Goal: Task Accomplishment & Management: Manage account settings

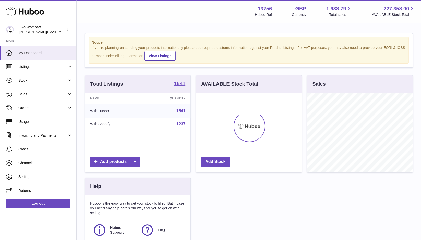
scroll to position [80, 106]
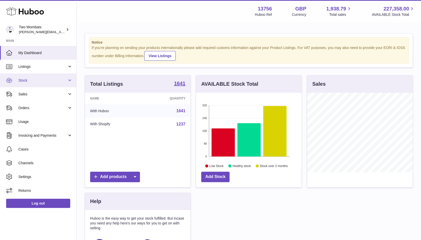
click at [62, 84] on link "Stock" at bounding box center [38, 81] width 76 height 14
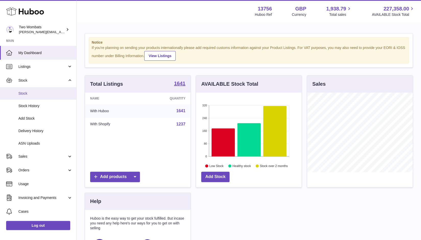
click at [27, 91] on span "Stock" at bounding box center [45, 93] width 54 height 5
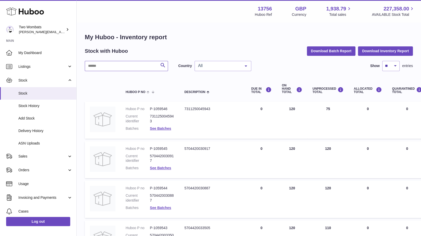
click at [126, 67] on input "text" at bounding box center [126, 66] width 83 height 10
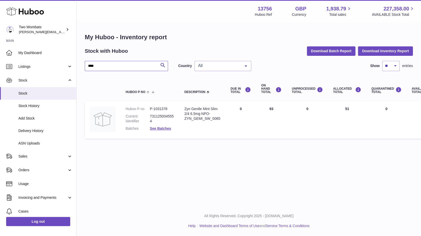
type input "****"
drag, startPoint x: 220, startPoint y: 119, endPoint x: 184, endPoint y: 118, distance: 35.8
click at [184, 118] on td "Description Zyn Gentle Mint Slim 2/4 6.5mg NPO-ZYN_GEMI_SW_0065" at bounding box center [202, 120] width 46 height 37
copy div "ZYN_GEMI_SW_0065"
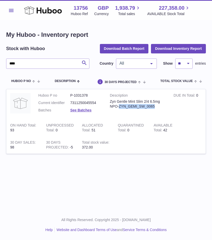
click at [9, 6] on button "Menu" at bounding box center [11, 10] width 10 height 10
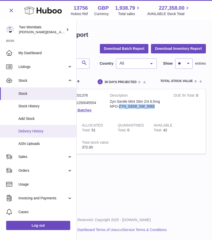
click at [41, 132] on span "Delivery History" at bounding box center [45, 131] width 54 height 5
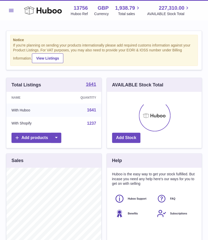
scroll to position [80, 95]
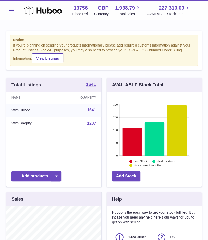
click at [11, 13] on button "Menu" at bounding box center [11, 10] width 10 height 10
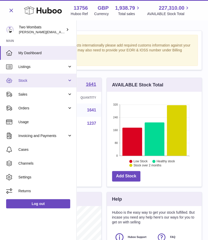
click at [66, 80] on span "Stock" at bounding box center [42, 80] width 49 height 5
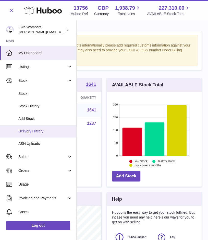
click at [47, 133] on span "Delivery History" at bounding box center [45, 131] width 54 height 5
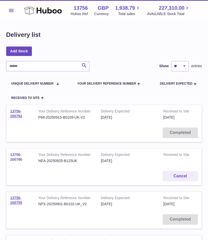
click at [16, 158] on link "13756-200790" at bounding box center [16, 156] width 12 height 9
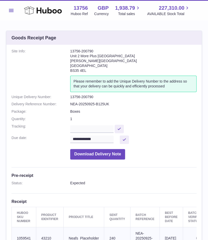
drag, startPoint x: 94, startPoint y: 51, endPoint x: 70, endPoint y: 48, distance: 23.7
click at [70, 48] on div "**********" at bounding box center [103, 182] width 195 height 275
copy address "13756-200790"
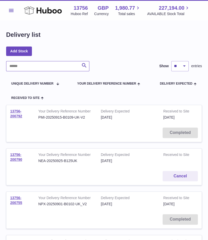
click at [53, 65] on input "text" at bounding box center [47, 66] width 83 height 10
paste input "**********"
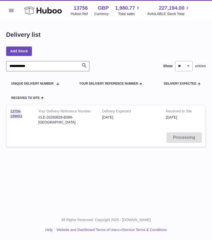
type input "**********"
drag, startPoint x: 77, startPoint y: 118, endPoint x: 38, endPoint y: 119, distance: 39.1
click at [38, 119] on td "Your Delivery Reference Number CLE-20250828-B089-[GEOGRAPHIC_DATA]" at bounding box center [66, 116] width 64 height 23
copy div "CLE-20250828-B089-[GEOGRAPHIC_DATA]"
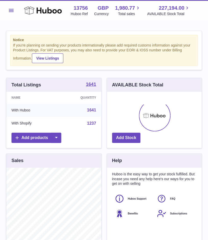
scroll to position [80, 95]
click at [12, 8] on button "Menu" at bounding box center [11, 10] width 10 height 10
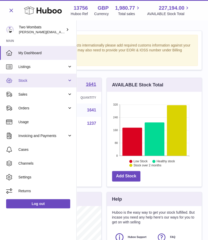
click at [70, 83] on link "Stock" at bounding box center [38, 81] width 76 height 14
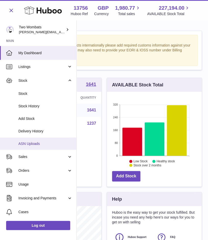
click at [37, 144] on span "ASN Uploads" at bounding box center [45, 143] width 54 height 5
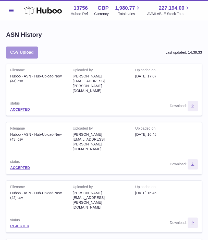
click at [24, 54] on button "CSV Upload" at bounding box center [22, 52] width 32 height 12
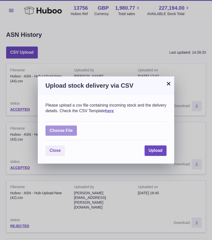
click at [66, 131] on label at bounding box center [60, 130] width 31 height 10
click at [73, 128] on input "file" at bounding box center [73, 128] width 0 height 0
type input "**********"
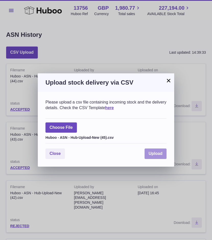
click at [160, 157] on button "Upload" at bounding box center [156, 153] width 22 height 10
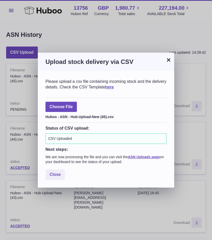
click at [61, 180] on div "Please upload a csv file containing incoming stock and the delivery details. Ch…" at bounding box center [106, 129] width 136 height 116
click at [58, 176] on span "Close" at bounding box center [55, 174] width 11 height 4
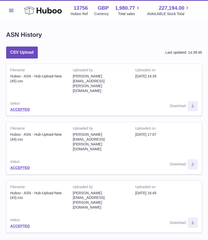
click at [4, 13] on div "Menu Huboo 13756 Huboo Ref GBP Currency 1,980.77 Total sales 227,194.00 AVAILAB…" at bounding box center [104, 10] width 208 height 20
click at [9, 11] on span "Menu" at bounding box center [11, 10] width 5 height 3
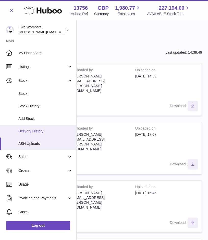
click at [37, 128] on link "Delivery History" at bounding box center [38, 131] width 76 height 13
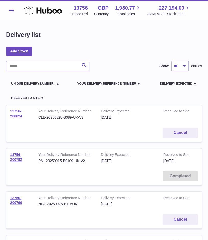
drag, startPoint x: 23, startPoint y: 117, endPoint x: 10, endPoint y: 110, distance: 14.4
click at [10, 110] on td "13756-200824" at bounding box center [20, 114] width 28 height 19
copy link "13756-200824"
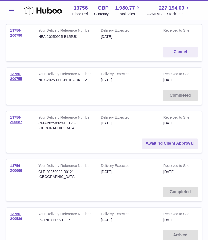
scroll to position [167, 0]
click at [151, 138] on link "Awaiting Client Approval" at bounding box center [170, 143] width 56 height 10
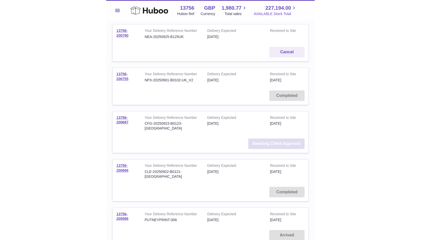
scroll to position [154, 0]
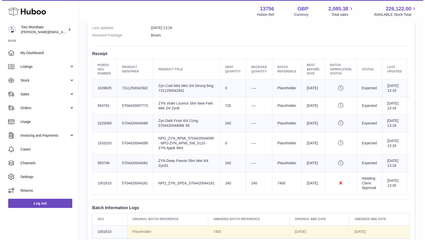
scroll to position [0, 31]
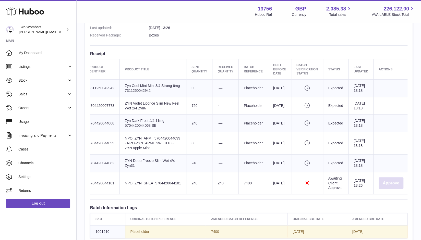
click at [381, 189] on button "Approve" at bounding box center [391, 183] width 25 height 12
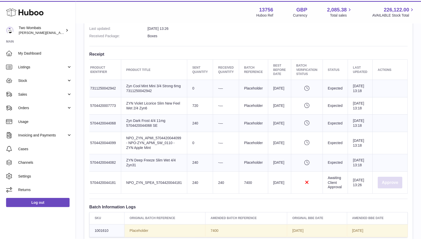
scroll to position [0, 28]
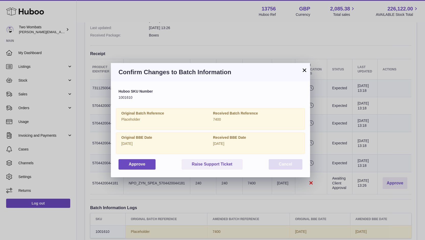
click at [289, 168] on button "Cancel" at bounding box center [286, 164] width 34 height 10
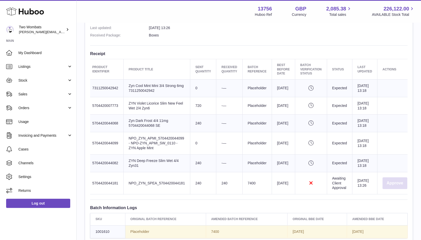
click at [401, 189] on button "Approve" at bounding box center [395, 183] width 25 height 12
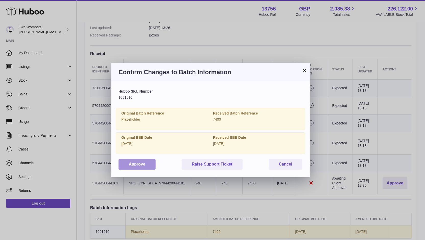
click at [142, 163] on button "Approve" at bounding box center [136, 164] width 37 height 10
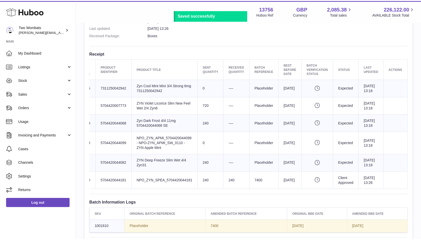
scroll to position [0, 17]
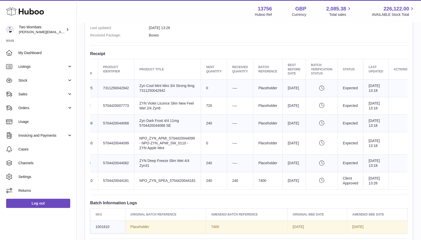
click at [183, 8] on div "Menu Huboo 13756 Huboo Ref GBP Currency 2,085.38 Total sales 226,122.00 AVAILAB…" at bounding box center [249, 11] width 332 height 12
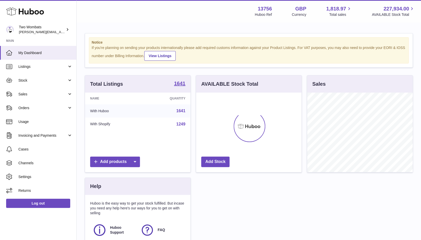
scroll to position [80, 106]
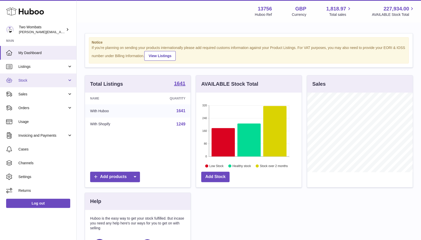
click at [70, 82] on link "Stock" at bounding box center [38, 81] width 76 height 14
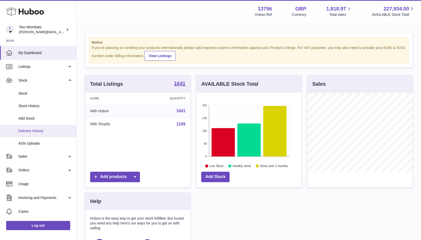
click at [41, 134] on link "Delivery History" at bounding box center [38, 131] width 76 height 13
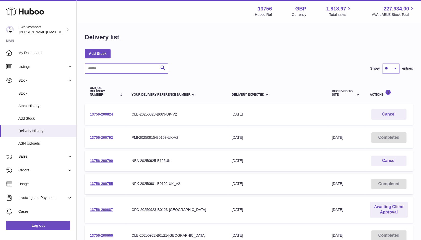
click at [103, 73] on input "text" at bounding box center [126, 69] width 83 height 10
paste input "**********"
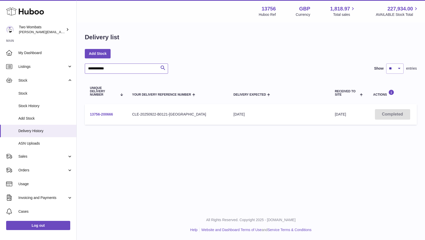
type input "**********"
click at [104, 114] on link "13756-200666" at bounding box center [101, 114] width 23 height 4
drag, startPoint x: 115, startPoint y: 69, endPoint x: 57, endPoint y: 66, distance: 57.5
click at [57, 66] on div "**********" at bounding box center [212, 120] width 425 height 240
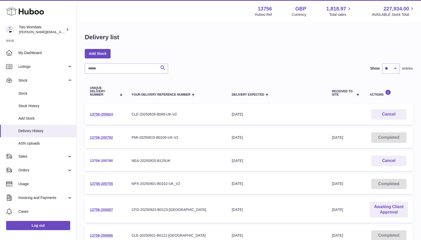
click at [104, 162] on link "13756-200790" at bounding box center [101, 161] width 23 height 4
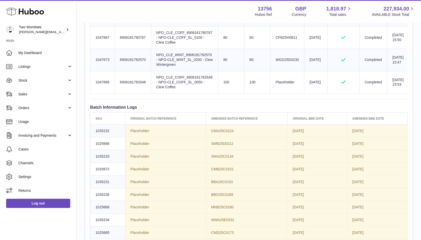
scroll to position [536, 0]
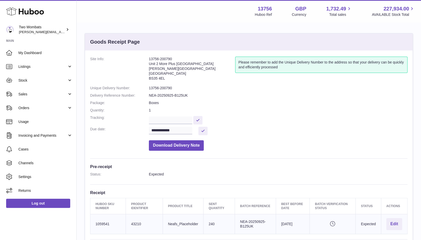
scroll to position [18, 0]
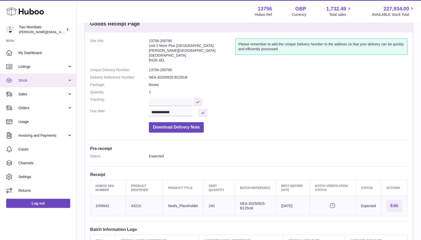
click at [63, 85] on link "Stock" at bounding box center [38, 81] width 76 height 14
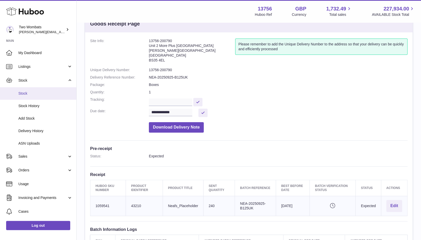
click at [34, 93] on span "Stock" at bounding box center [45, 93] width 54 height 5
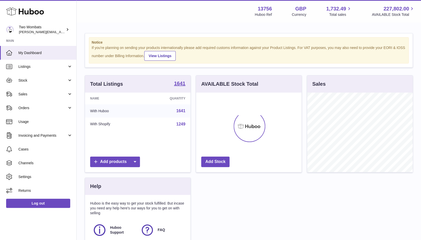
scroll to position [80, 106]
click at [73, 82] on link "Stock" at bounding box center [38, 81] width 76 height 14
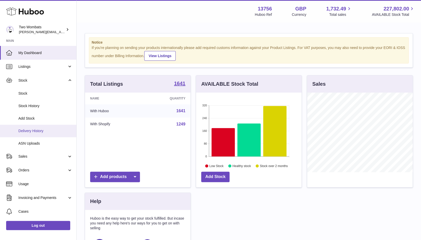
click at [46, 132] on span "Delivery History" at bounding box center [45, 131] width 54 height 5
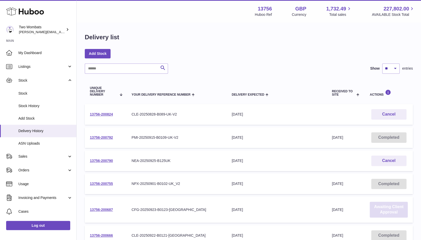
click at [391, 208] on link "Awaiting Client Approval" at bounding box center [389, 210] width 38 height 16
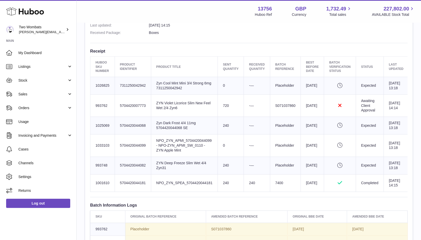
scroll to position [168, 0]
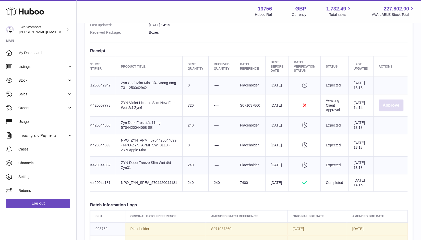
click at [387, 112] on button "Approve" at bounding box center [391, 106] width 25 height 12
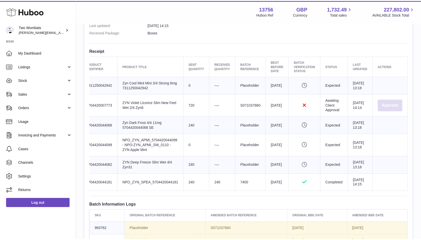
scroll to position [0, 31]
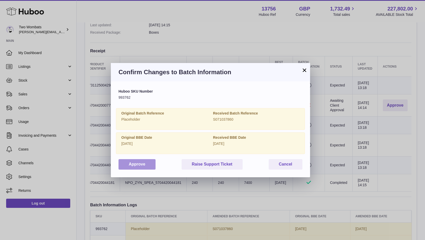
click at [140, 161] on button "Approve" at bounding box center [136, 164] width 37 height 10
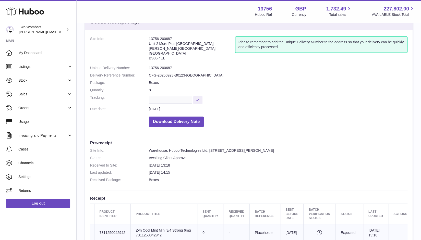
scroll to position [0, 0]
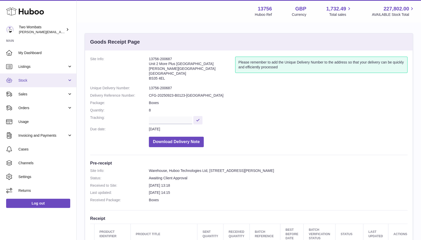
click at [63, 80] on span "Stock" at bounding box center [42, 80] width 49 height 5
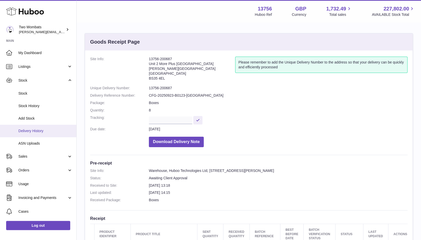
click at [46, 132] on span "Delivery History" at bounding box center [45, 131] width 54 height 5
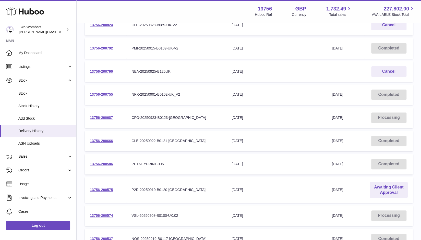
scroll to position [90, 0]
click at [392, 191] on link "Awaiting Client Approval" at bounding box center [389, 190] width 38 height 16
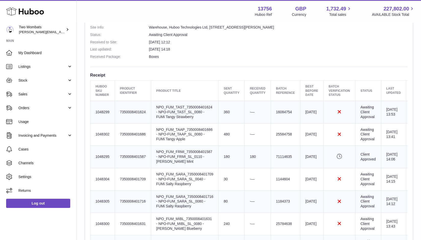
scroll to position [0, 33]
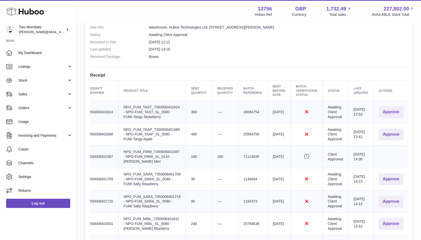
click at [381, 118] on td "Actions Approve" at bounding box center [390, 112] width 35 height 22
click at [386, 114] on button "Approve" at bounding box center [391, 112] width 25 height 12
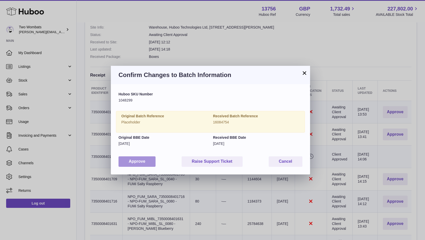
click at [134, 159] on button "Approve" at bounding box center [136, 162] width 37 height 10
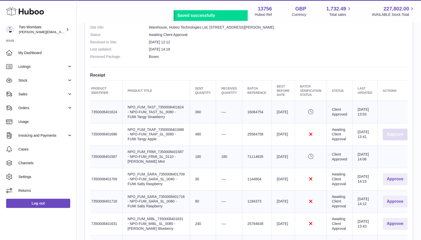
click at [398, 135] on button "Approve" at bounding box center [395, 135] width 25 height 12
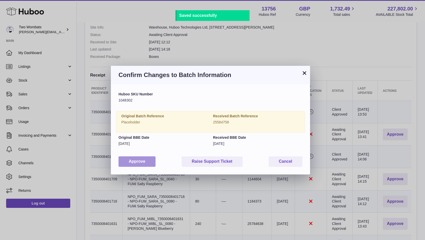
click at [136, 159] on button "Approve" at bounding box center [136, 162] width 37 height 10
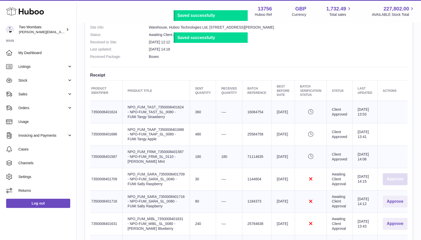
click at [406, 175] on button "Approve" at bounding box center [395, 179] width 25 height 12
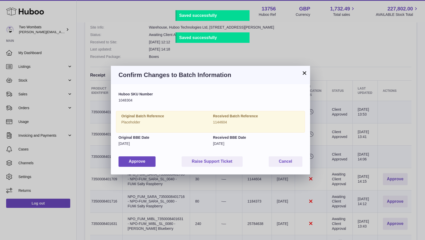
click at [139, 153] on div "Huboo SKU Number 1048304 Original Batch Reference Placeholder Received Batch Re…" at bounding box center [210, 129] width 184 height 75
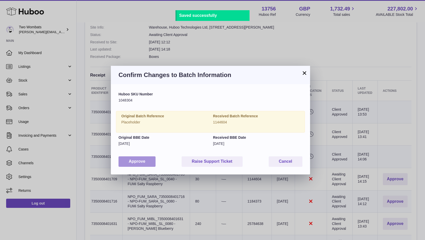
click at [142, 158] on button "Approve" at bounding box center [136, 162] width 37 height 10
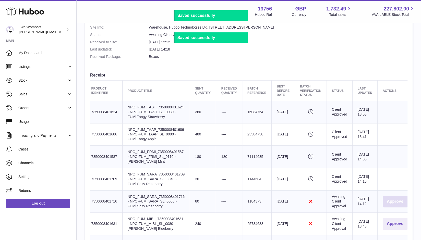
click at [396, 198] on button "Approve" at bounding box center [395, 202] width 25 height 12
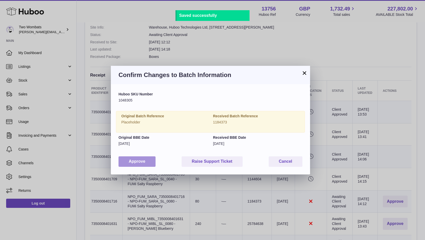
click at [148, 163] on button "Approve" at bounding box center [136, 162] width 37 height 10
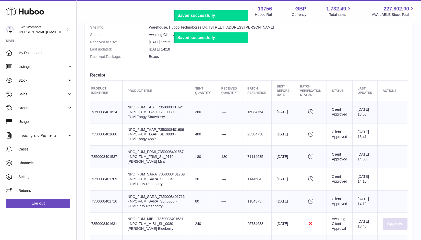
click at [402, 226] on button "Approve" at bounding box center [395, 224] width 25 height 12
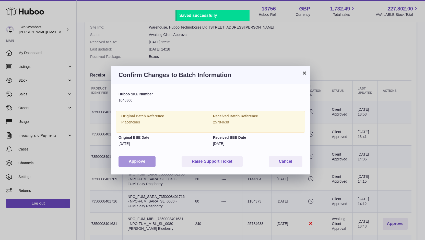
click at [142, 160] on button "Approve" at bounding box center [136, 162] width 37 height 10
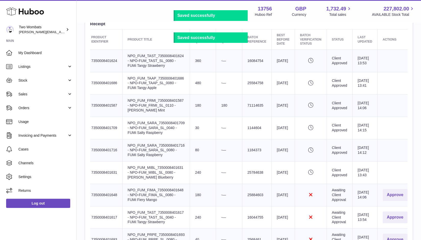
scroll to position [195, 0]
click at [390, 197] on button "Approve" at bounding box center [395, 195] width 25 height 12
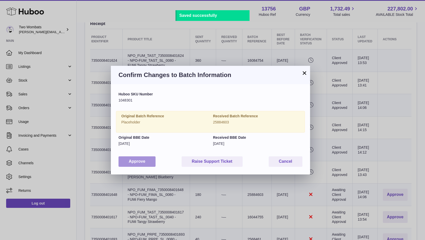
click at [147, 158] on button "Approve" at bounding box center [136, 162] width 37 height 10
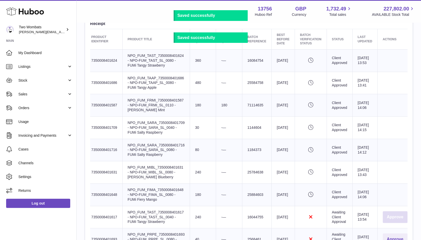
click at [395, 213] on button "Approve" at bounding box center [395, 217] width 25 height 12
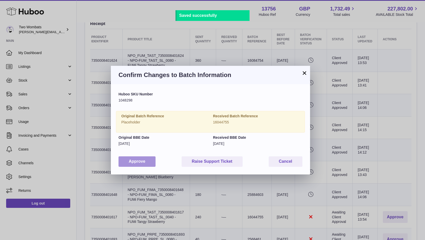
click at [134, 161] on button "Approve" at bounding box center [136, 162] width 37 height 10
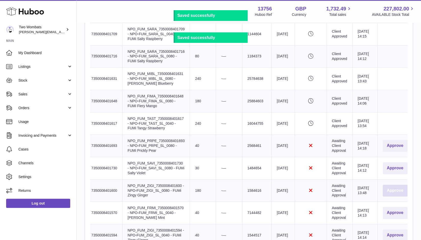
scroll to position [289, 0]
click at [396, 149] on button "Approve" at bounding box center [395, 146] width 25 height 12
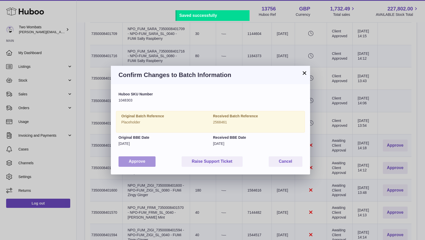
click at [136, 157] on button "Approve" at bounding box center [136, 162] width 37 height 10
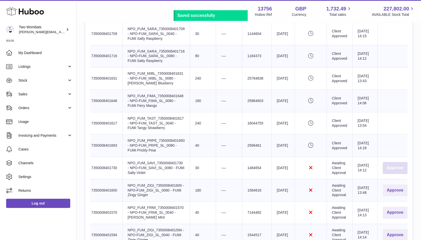
click at [395, 170] on button "Approve" at bounding box center [395, 168] width 25 height 12
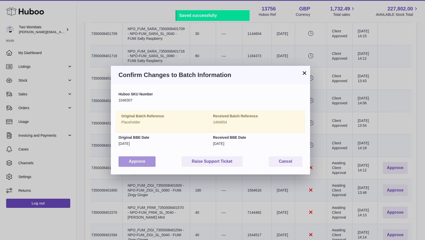
click at [139, 157] on button "Approve" at bounding box center [136, 162] width 37 height 10
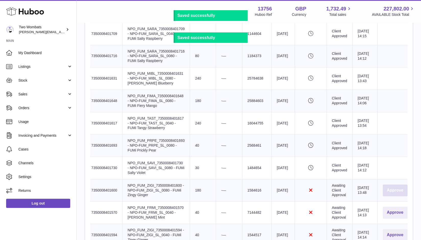
click at [383, 187] on button "Approve" at bounding box center [395, 191] width 25 height 12
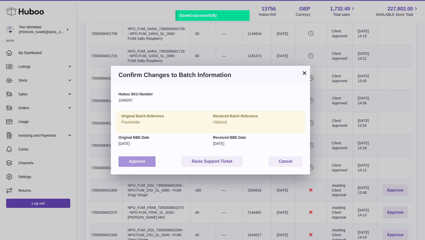
click at [144, 160] on button "Approve" at bounding box center [136, 162] width 37 height 10
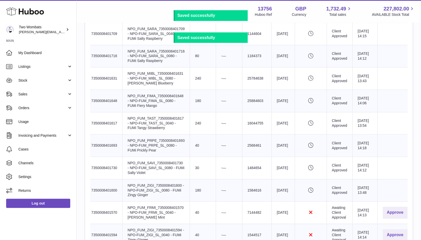
click at [393, 221] on td "Actions Approve" at bounding box center [394, 213] width 35 height 22
click at [394, 213] on button "Approve" at bounding box center [395, 213] width 25 height 12
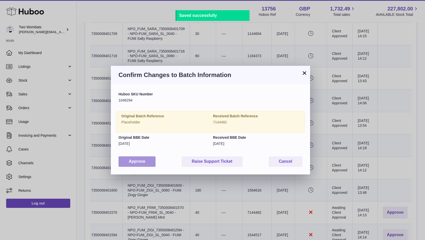
click at [135, 160] on button "Approve" at bounding box center [136, 162] width 37 height 10
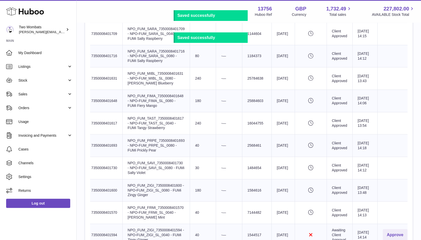
scroll to position [343, 0]
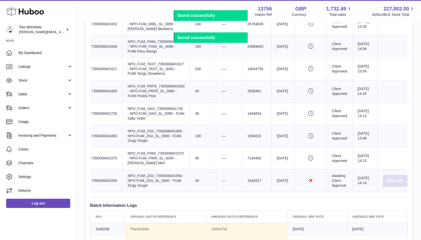
click at [396, 180] on button "Approve" at bounding box center [395, 181] width 25 height 12
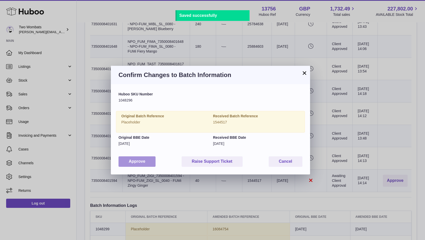
click at [141, 159] on button "Approve" at bounding box center [136, 162] width 37 height 10
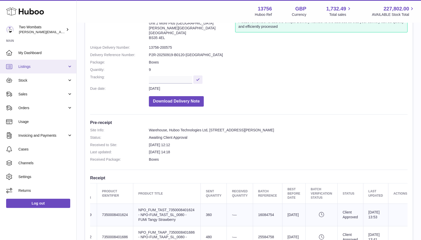
scroll to position [40, 0]
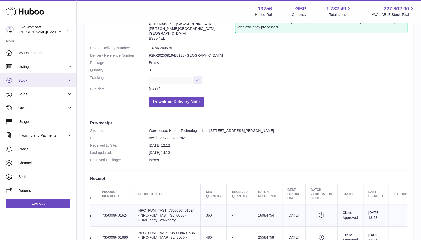
click at [65, 83] on link "Stock" at bounding box center [38, 81] width 76 height 14
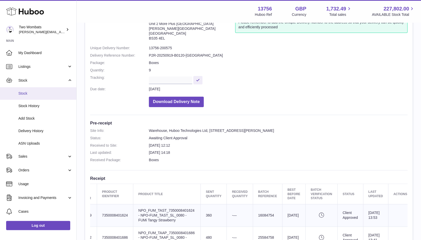
click at [30, 95] on span "Stock" at bounding box center [45, 93] width 54 height 5
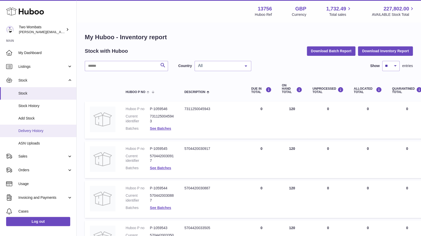
click at [39, 128] on link "Delivery History" at bounding box center [38, 131] width 76 height 13
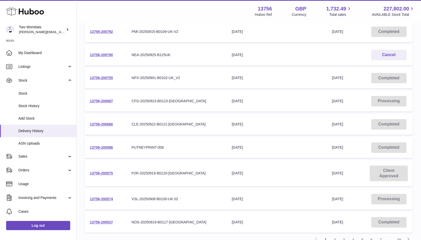
scroll to position [121, 0]
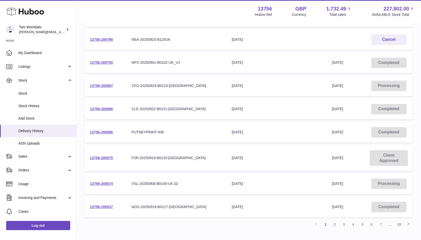
click at [334, 229] on link "2" at bounding box center [334, 224] width 9 height 9
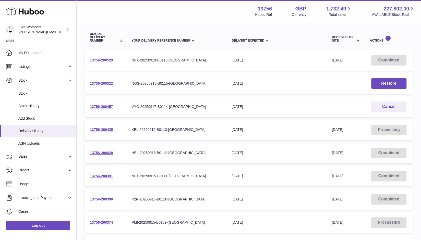
scroll to position [149, 0]
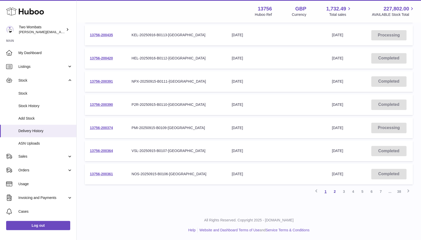
click at [325, 194] on link "1" at bounding box center [325, 191] width 9 height 9
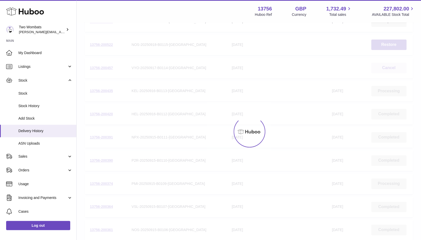
scroll to position [23, 0]
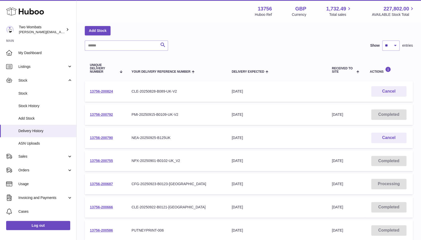
click at [176, 20] on div "Menu Huboo 13756 Huboo Ref GBP Currency 1,732.49 Total sales 227,802.00 AVAILAB…" at bounding box center [249, 11] width 344 height 22
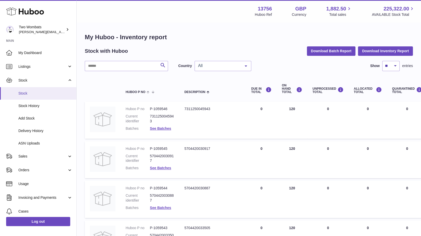
click at [43, 92] on span "Stock" at bounding box center [45, 93] width 54 height 5
click at [100, 67] on input "text" at bounding box center [126, 66] width 83 height 10
paste input "**********"
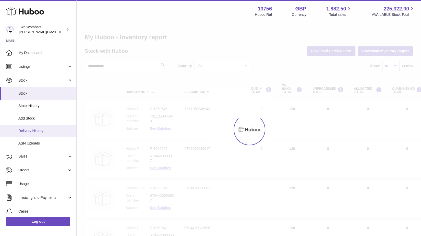
type input "**********"
click at [46, 132] on span "Delivery History" at bounding box center [45, 131] width 54 height 5
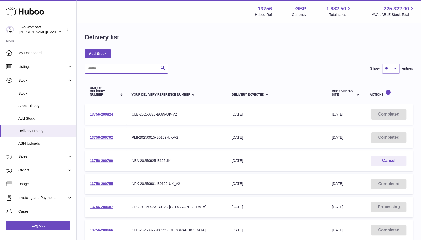
click at [108, 67] on input "text" at bounding box center [126, 69] width 83 height 10
paste input "**********"
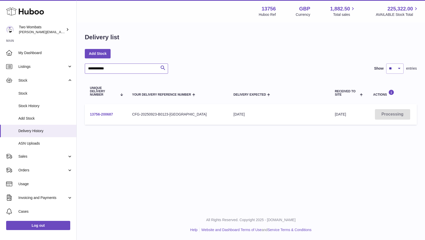
type input "**********"
click at [106, 115] on link "13756-200687" at bounding box center [101, 114] width 23 height 4
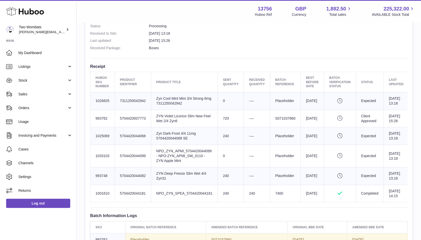
scroll to position [152, 0]
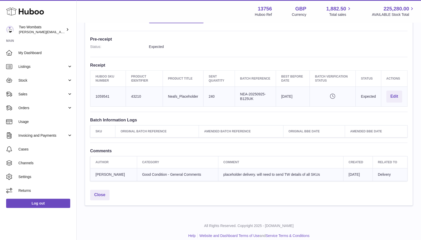
scroll to position [127, 0]
